Goal: Information Seeking & Learning: Learn about a topic

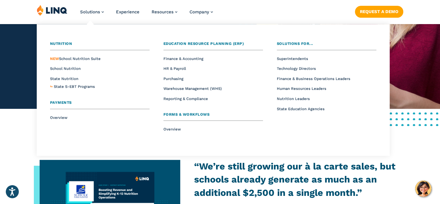
scroll to position [145, 0]
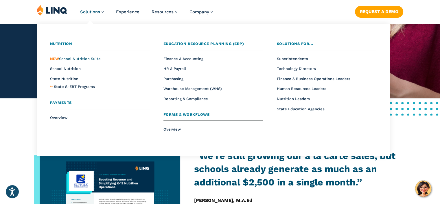
click at [82, 58] on span "NEW School Nutrition Suite" at bounding box center [75, 58] width 51 height 4
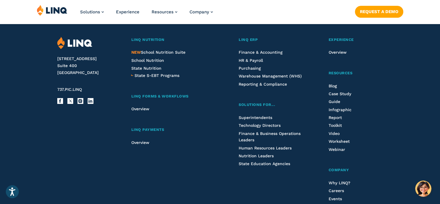
scroll to position [695, 0]
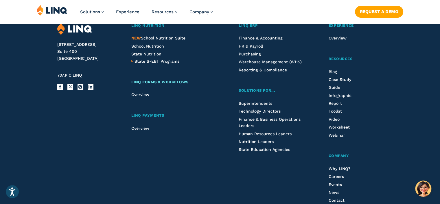
click at [150, 81] on span "LINQ Forms & Workflows" at bounding box center [159, 82] width 57 height 4
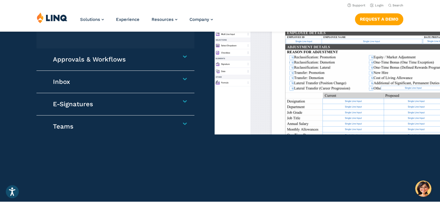
scroll to position [520, 0]
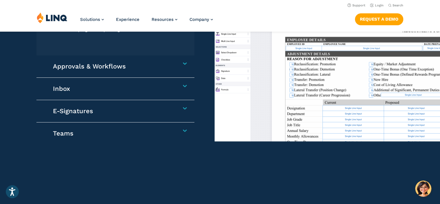
click at [186, 87] on div "Inbox Receive, manage, and respond to communications in one centralized locatio…" at bounding box center [115, 89] width 158 height 22
click at [184, 87] on div "Inbox Receive, manage, and respond to communications in one centralized locatio…" at bounding box center [115, 89] width 158 height 22
click at [173, 85] on h4 "Inbox" at bounding box center [113, 89] width 120 height 8
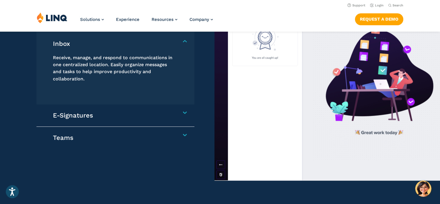
scroll to position [513, 0]
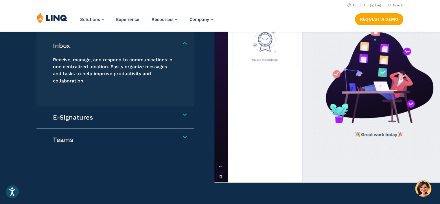
click at [173, 42] on h4 "Inbox" at bounding box center [113, 46] width 120 height 8
